Goal: Find specific page/section: Find specific page/section

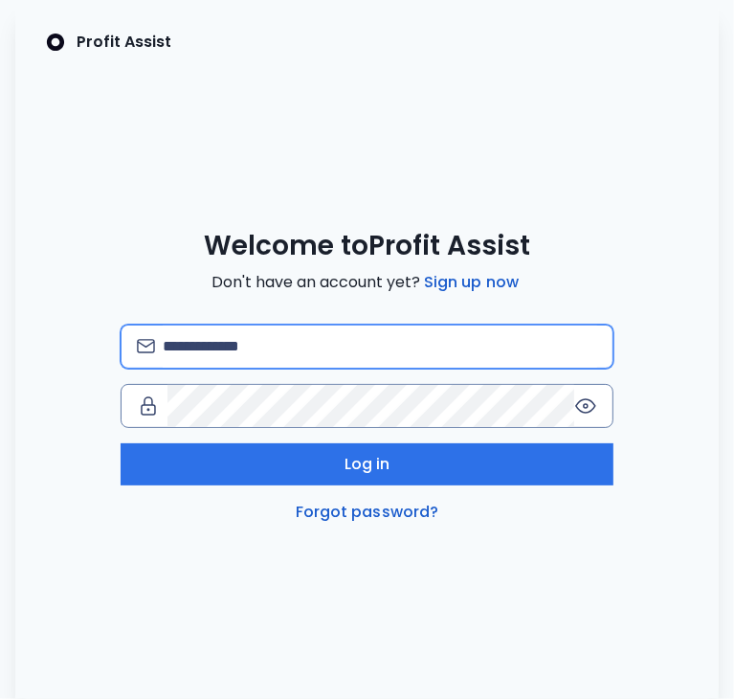
click at [269, 347] on input "email" at bounding box center [380, 346] width 435 height 42
type input "**********"
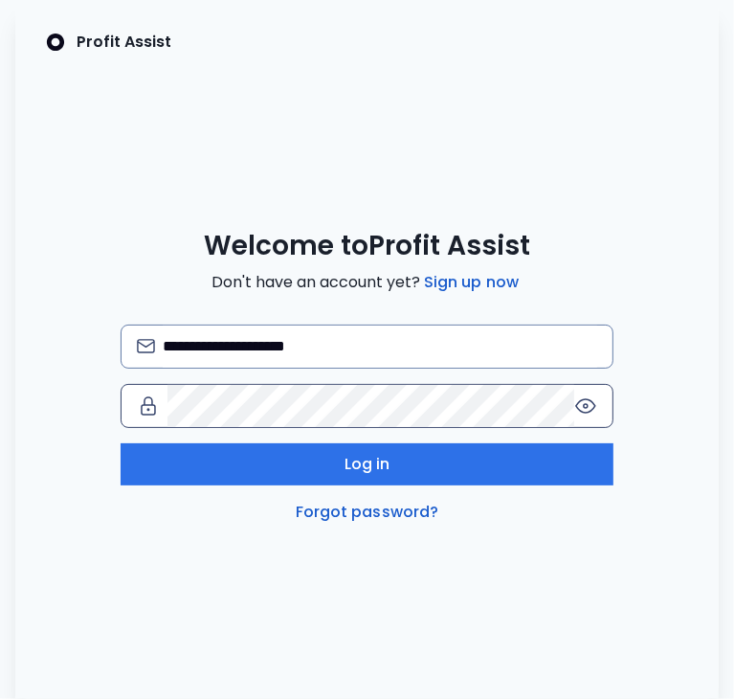
click at [582, 409] on icon at bounding box center [585, 405] width 23 height 23
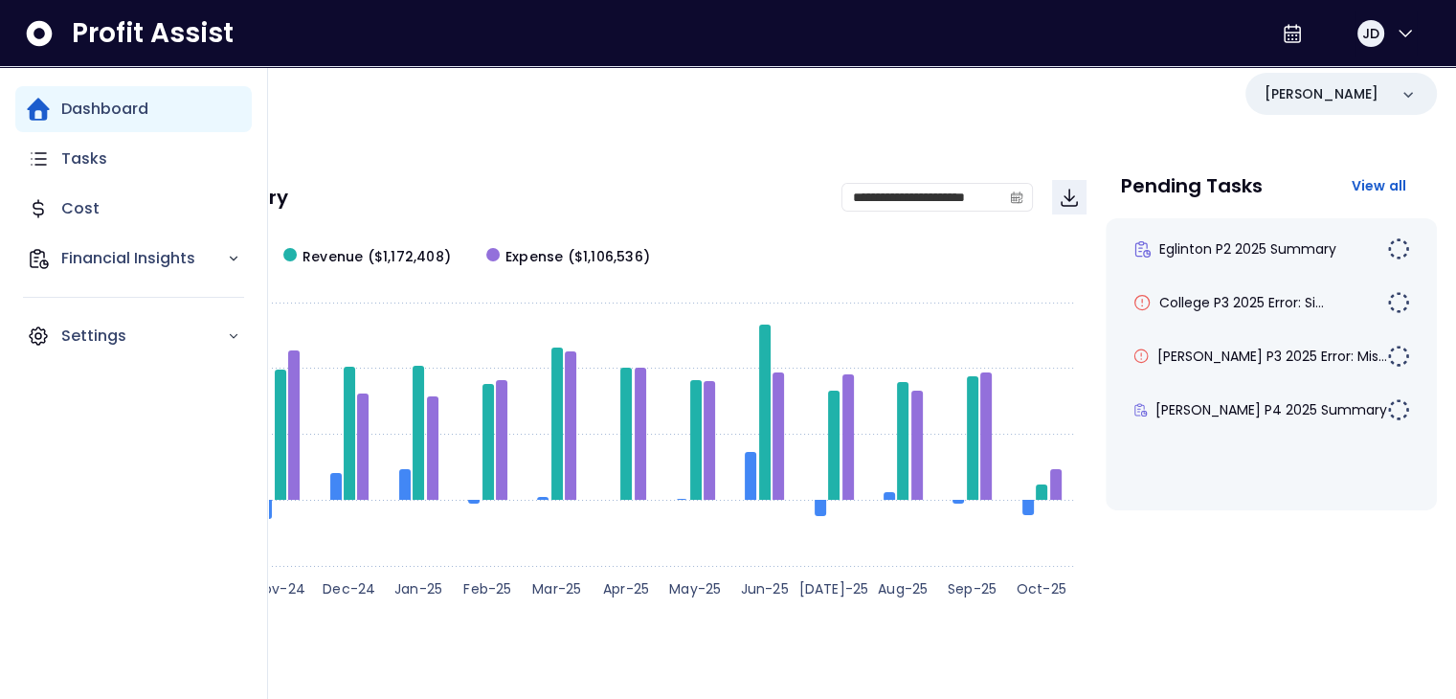
scroll to position [31, 0]
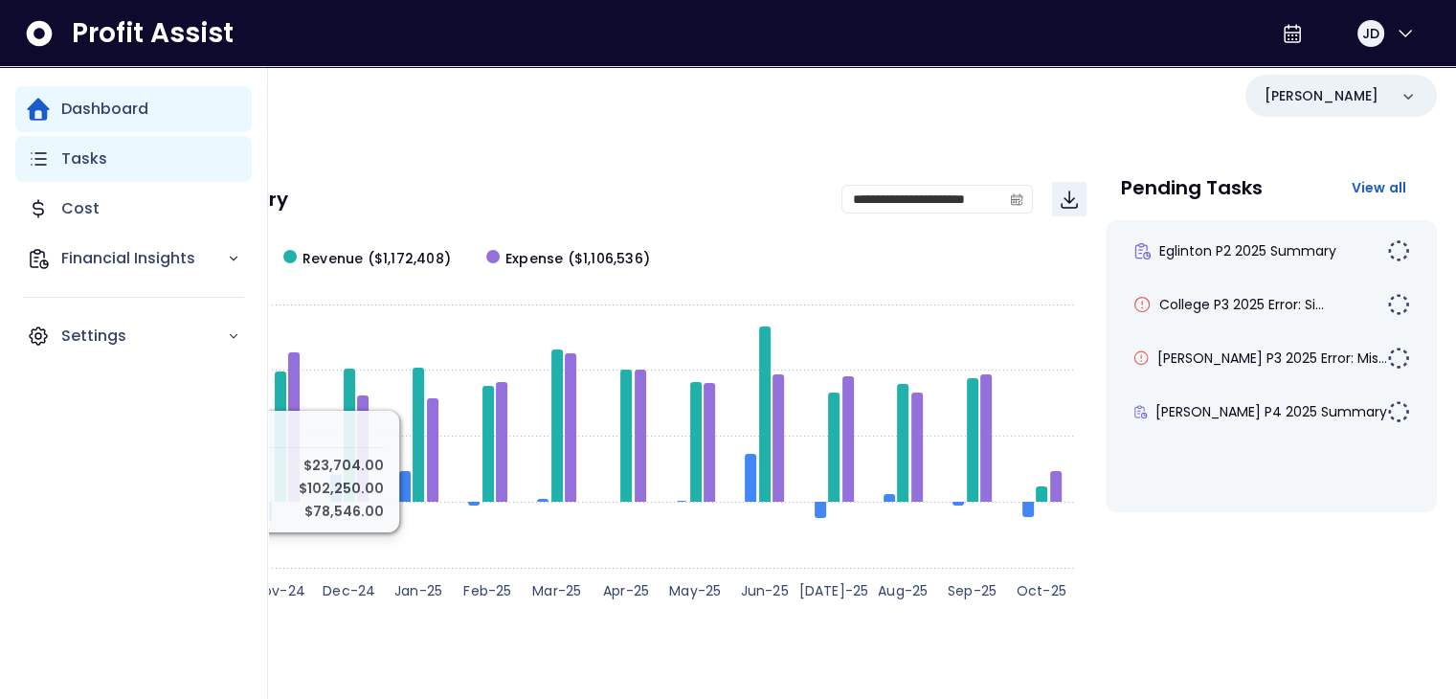
click at [153, 173] on div "Tasks" at bounding box center [133, 159] width 236 height 46
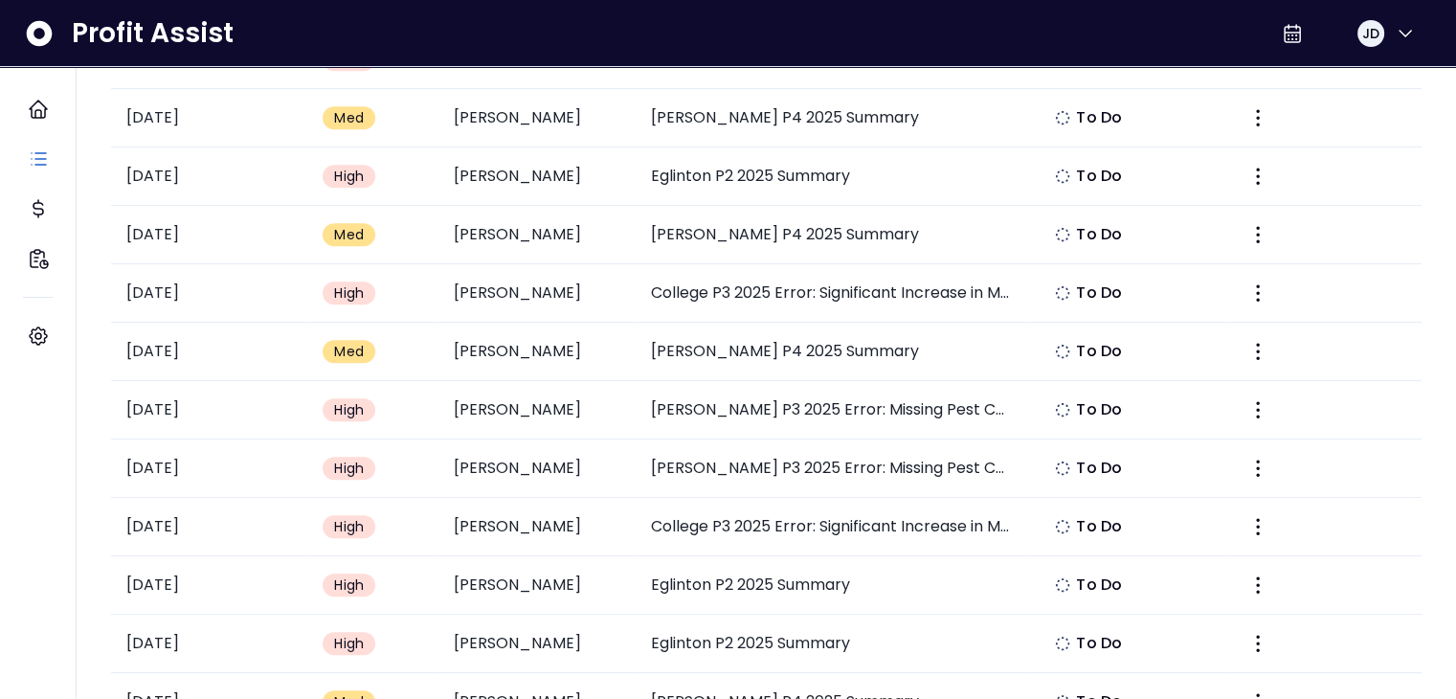
scroll to position [1210, 0]
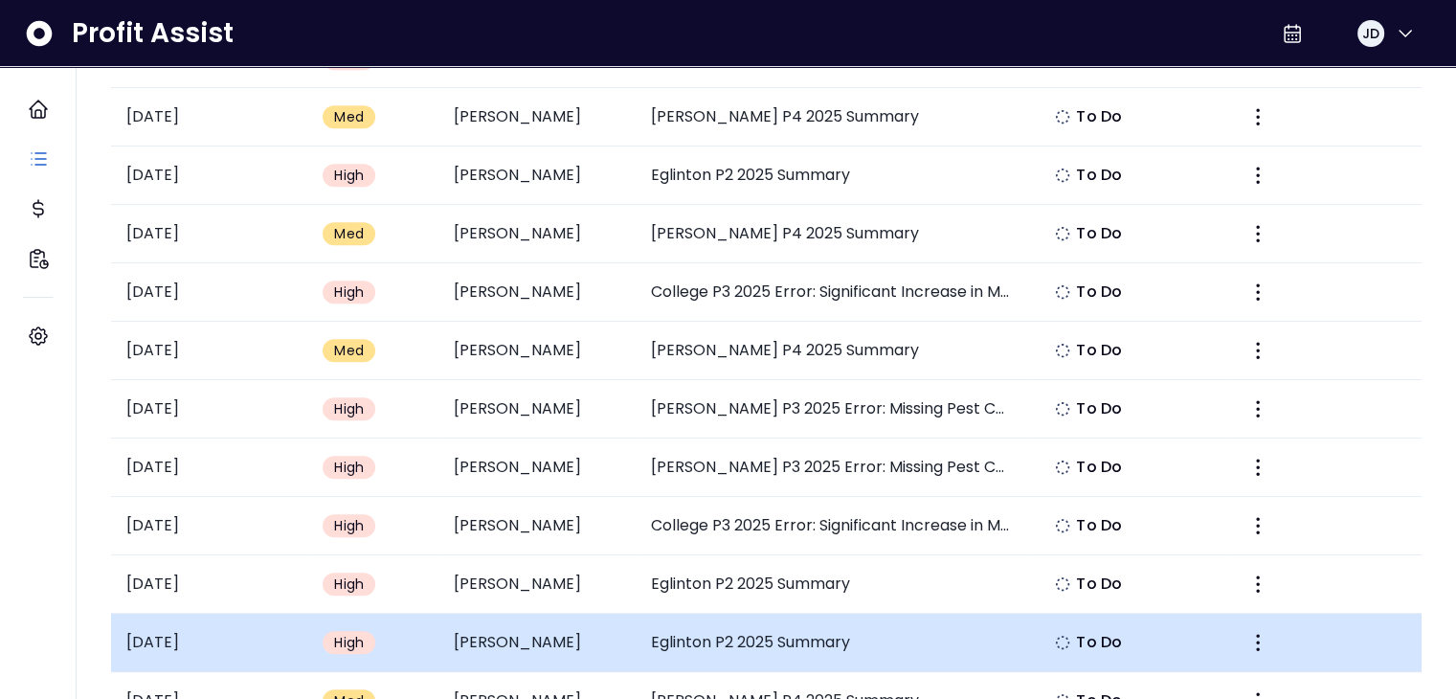
click at [627, 627] on td "[PERSON_NAME]" at bounding box center [536, 642] width 196 height 58
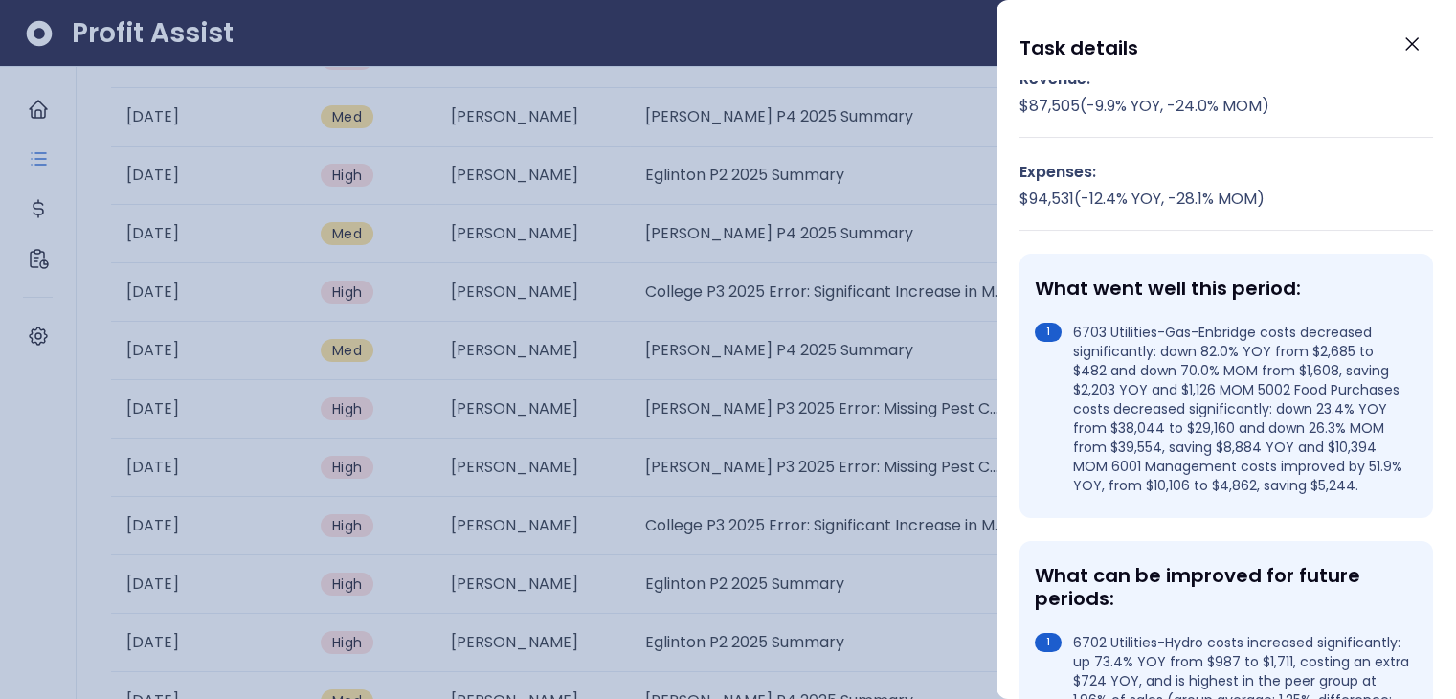
scroll to position [0, 0]
